Goal: Transaction & Acquisition: Purchase product/service

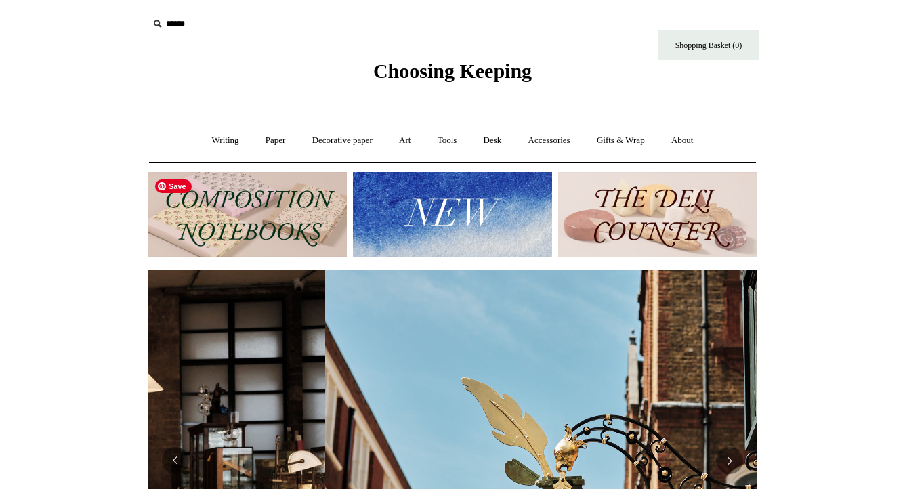
scroll to position [0, 608]
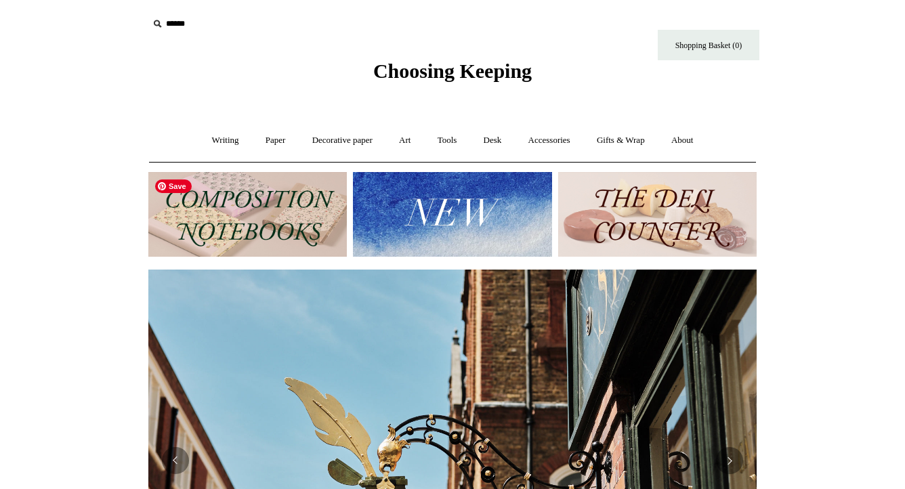
click at [226, 201] on img at bounding box center [247, 214] width 199 height 85
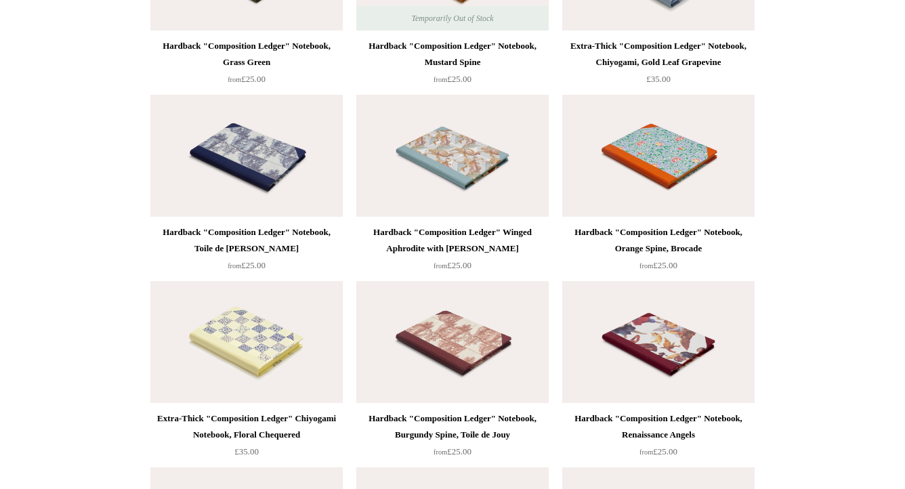
scroll to position [2388, 0]
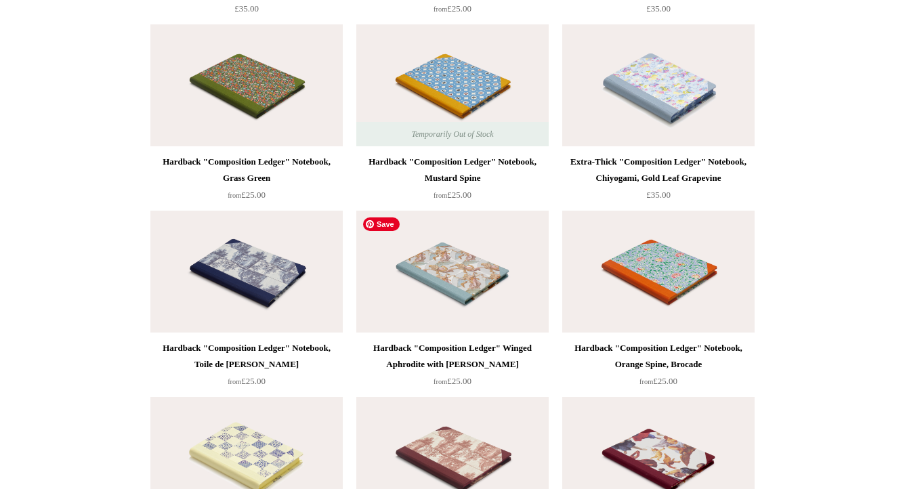
click at [448, 276] on img at bounding box center [452, 272] width 192 height 122
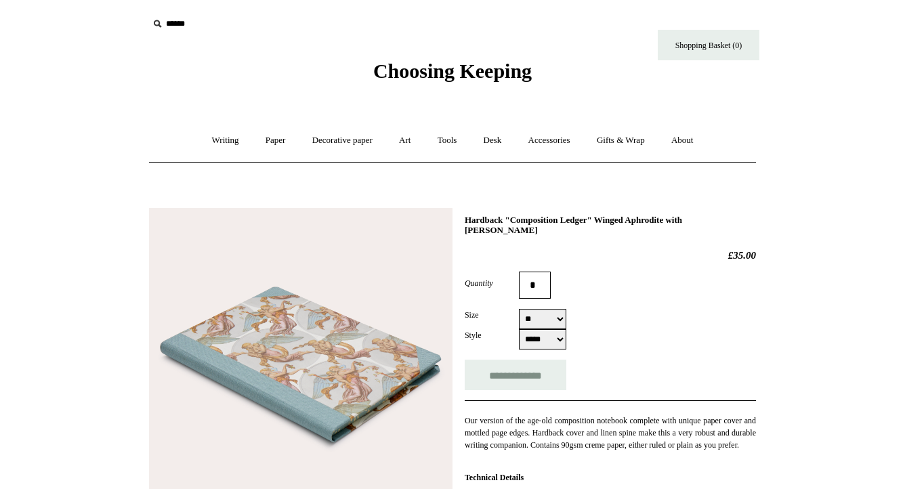
select select "**"
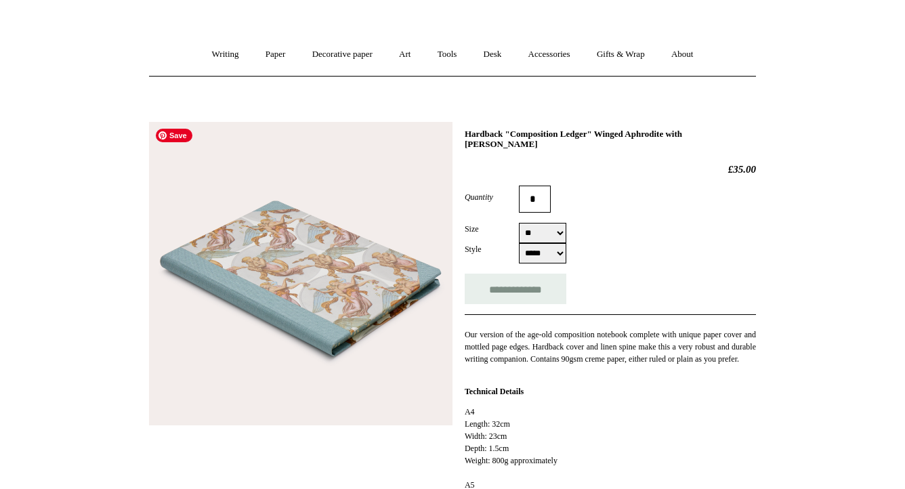
scroll to position [99, 0]
